Goal: Navigation & Orientation: Find specific page/section

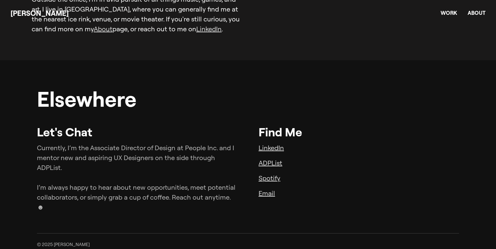
scroll to position [1826, 0]
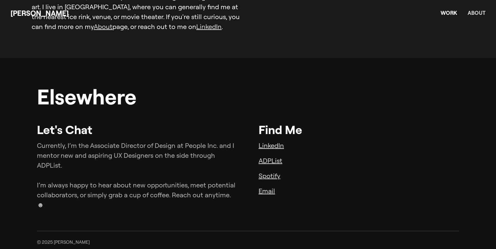
click at [475, 15] on link "About" at bounding box center [476, 13] width 18 height 7
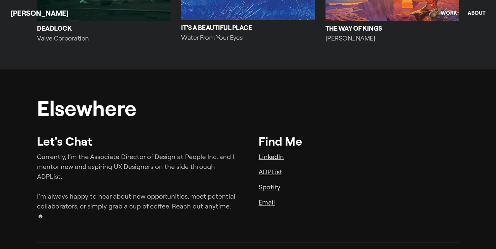
scroll to position [1106, 0]
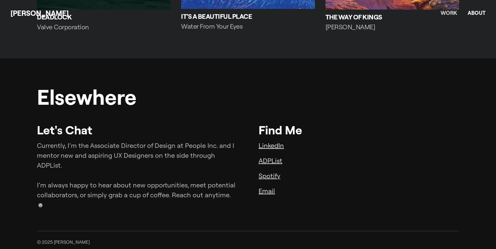
click at [449, 15] on link "Work" at bounding box center [448, 13] width 16 height 7
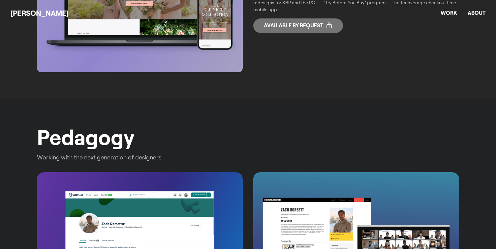
scroll to position [249, 0]
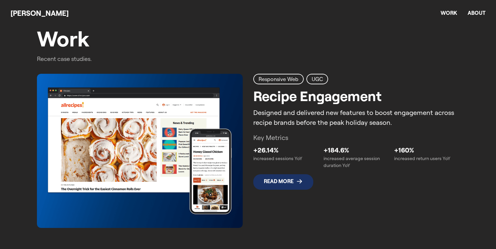
click at [294, 185] on span "Read More" at bounding box center [283, 181] width 60 height 14
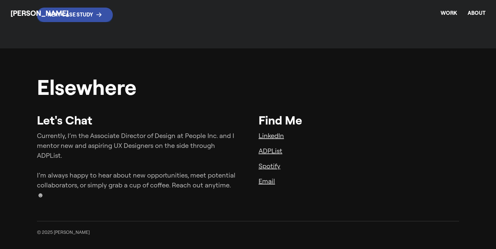
scroll to position [2672, 0]
